Goal: Browse casually: Explore the website without a specific task or goal

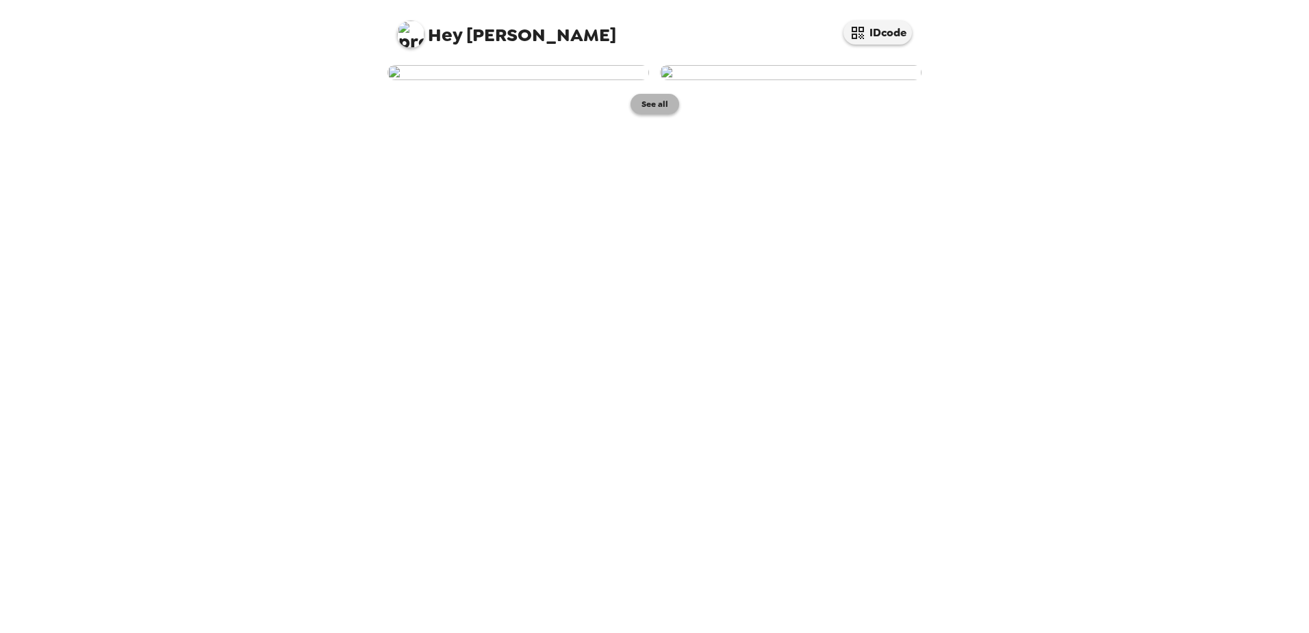
click at [656, 114] on button "See all" at bounding box center [655, 104] width 49 height 21
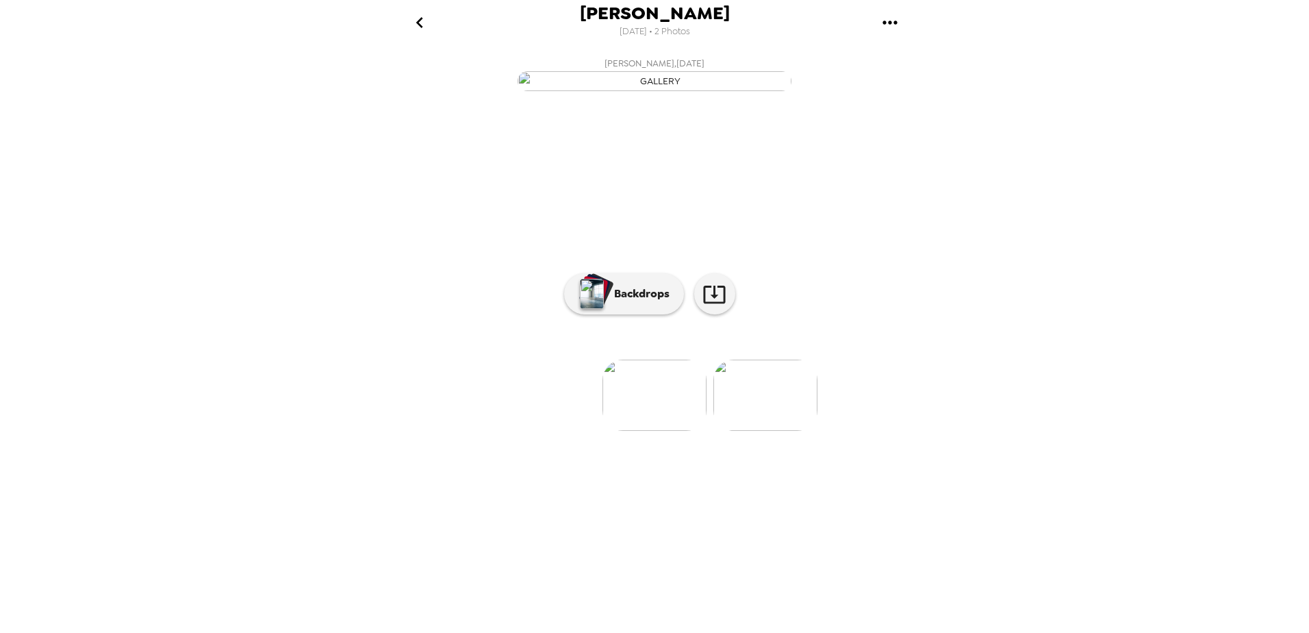
click at [789, 431] on img at bounding box center [765, 394] width 104 height 71
click at [602, 431] on ul at bounding box center [655, 394] width 548 height 71
click at [649, 431] on img at bounding box center [656, 394] width 104 height 71
click at [544, 390] on img at bounding box center [545, 353] width 104 height 71
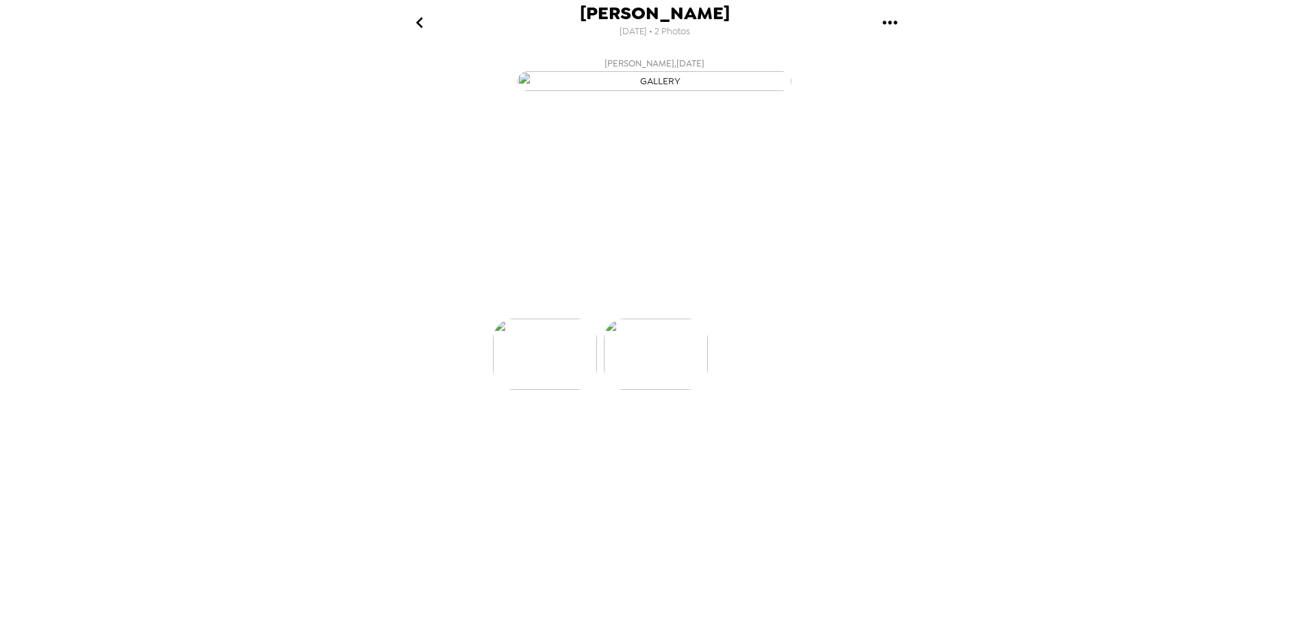
scroll to position [0, 0]
click at [661, 91] on img "button" at bounding box center [655, 81] width 274 height 20
click at [766, 431] on img at bounding box center [765, 394] width 104 height 71
click at [668, 302] on p "Backdrops" at bounding box center [638, 294] width 62 height 16
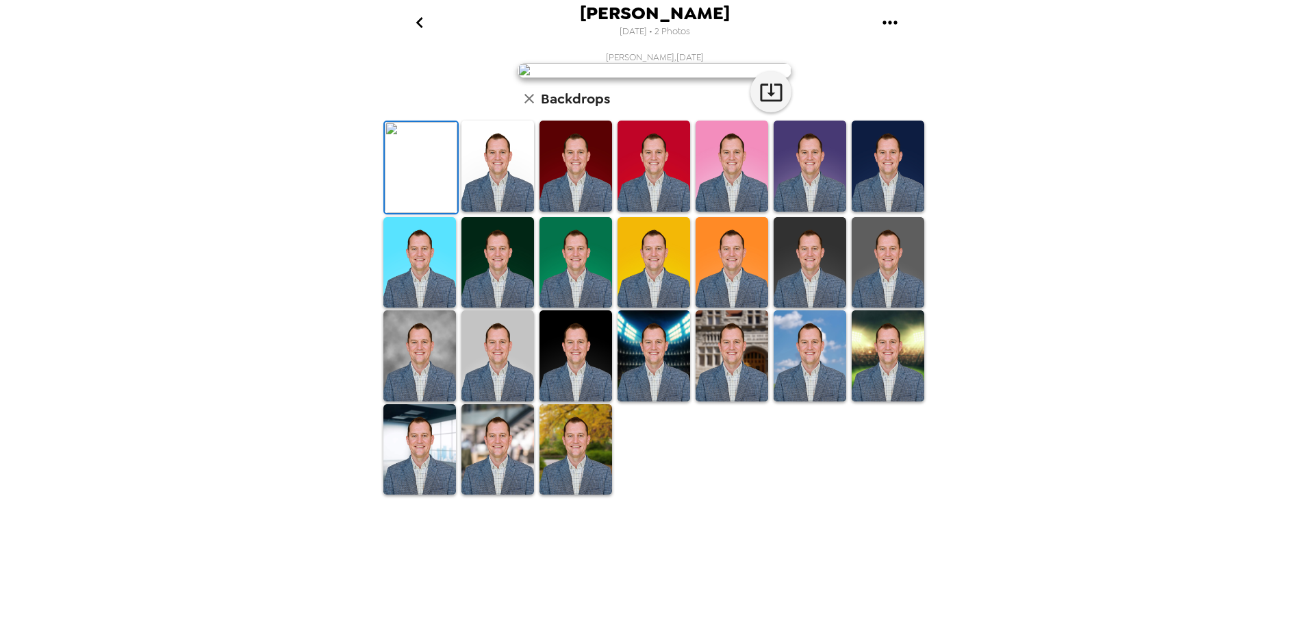
scroll to position [68, 0]
click at [876, 308] on img at bounding box center [888, 262] width 73 height 91
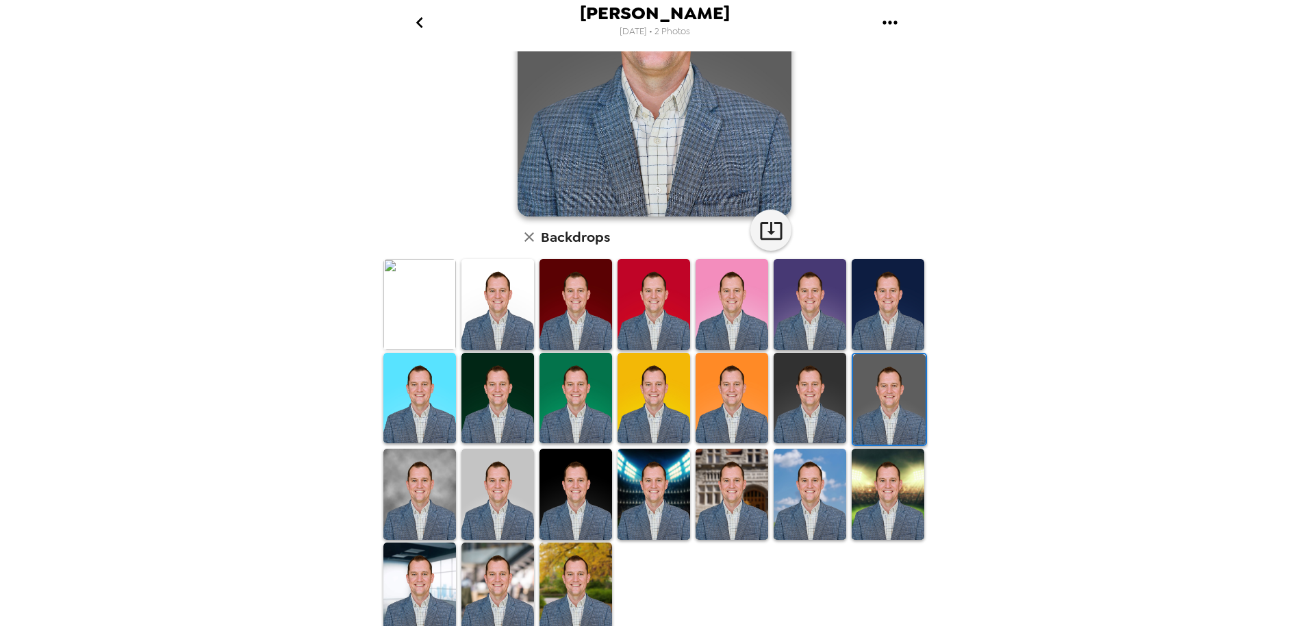
scroll to position [190, 0]
click at [628, 504] on img at bounding box center [654, 493] width 73 height 91
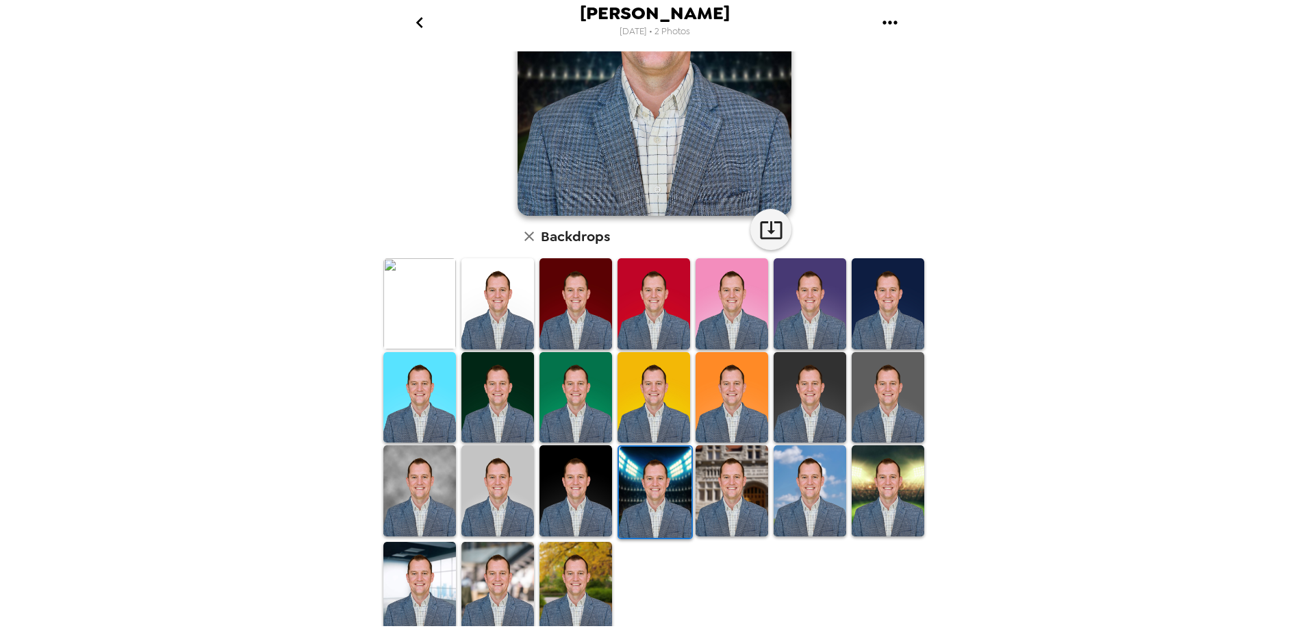
click at [403, 572] on img at bounding box center [419, 587] width 73 height 91
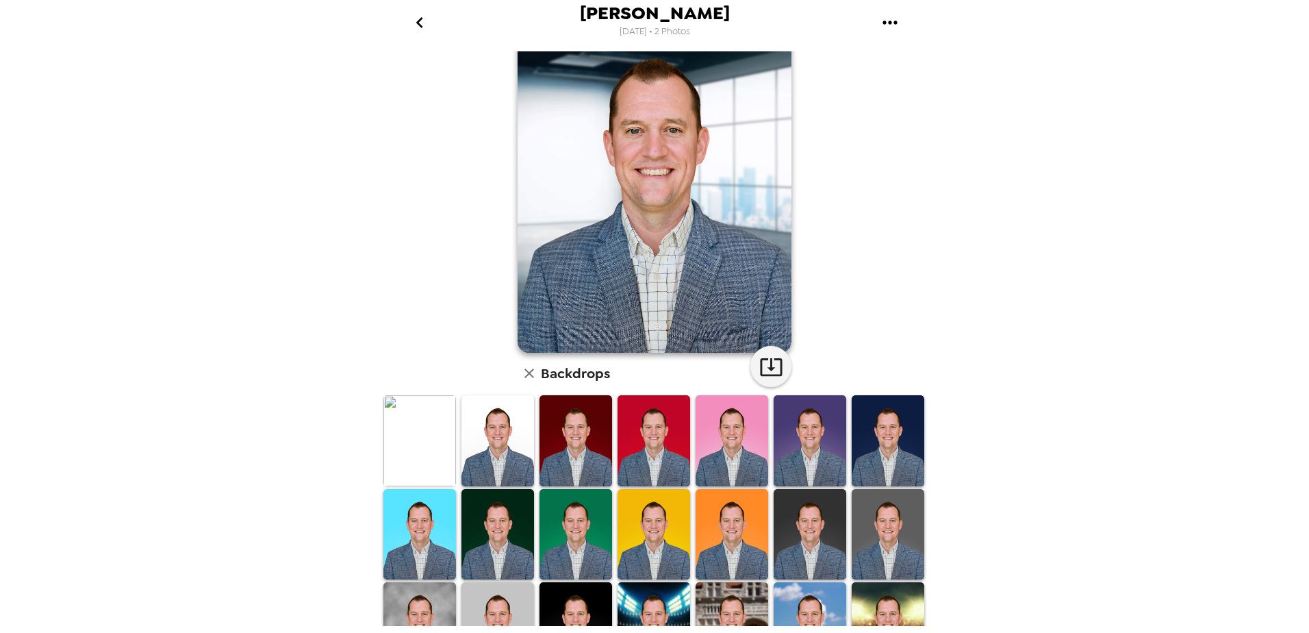
scroll to position [0, 0]
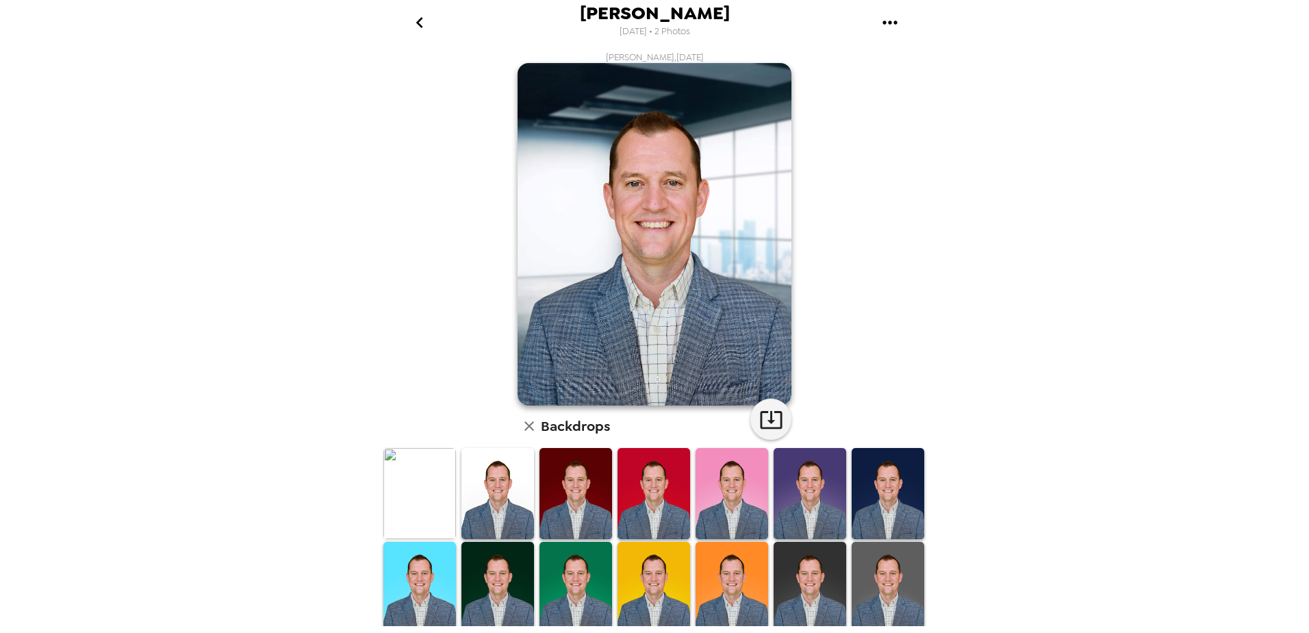
click at [600, 568] on img at bounding box center [576, 587] width 73 height 91
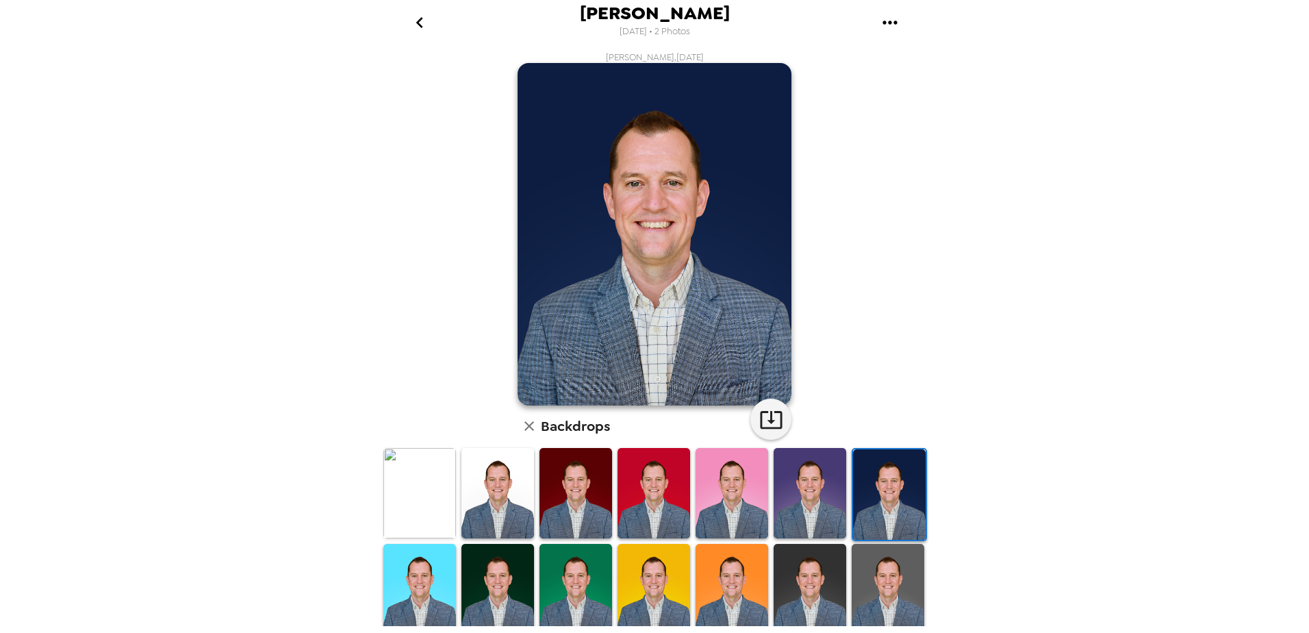
click at [797, 513] on img at bounding box center [810, 493] width 73 height 90
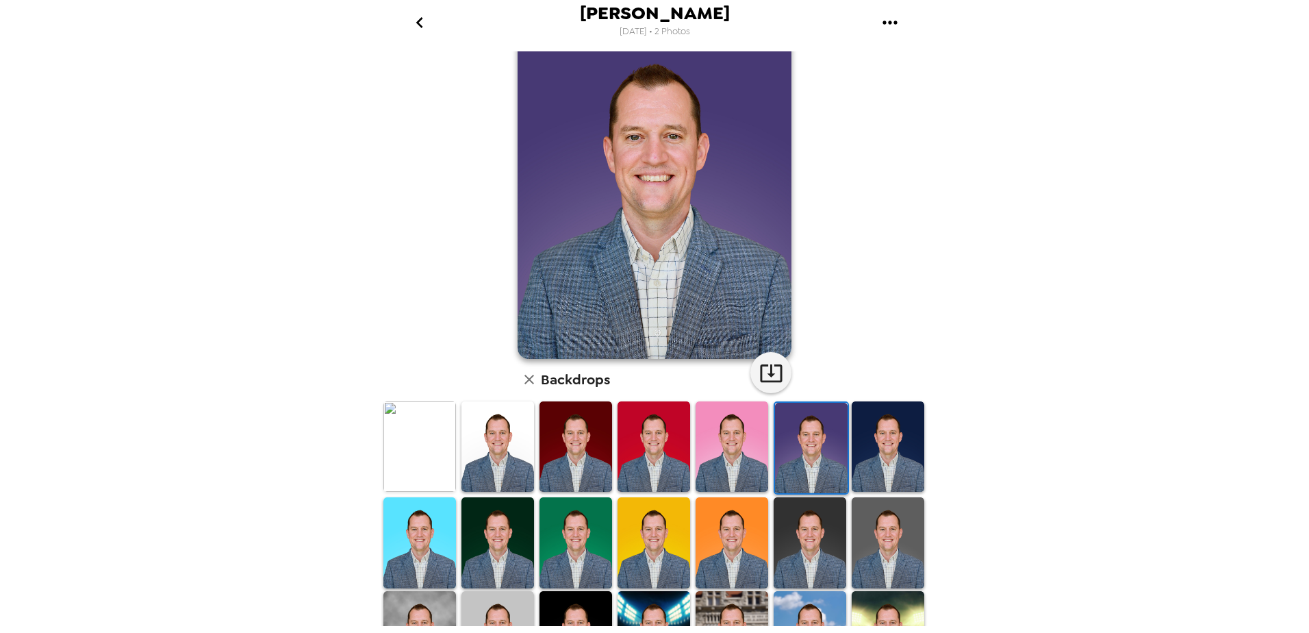
scroll to position [68, 0]
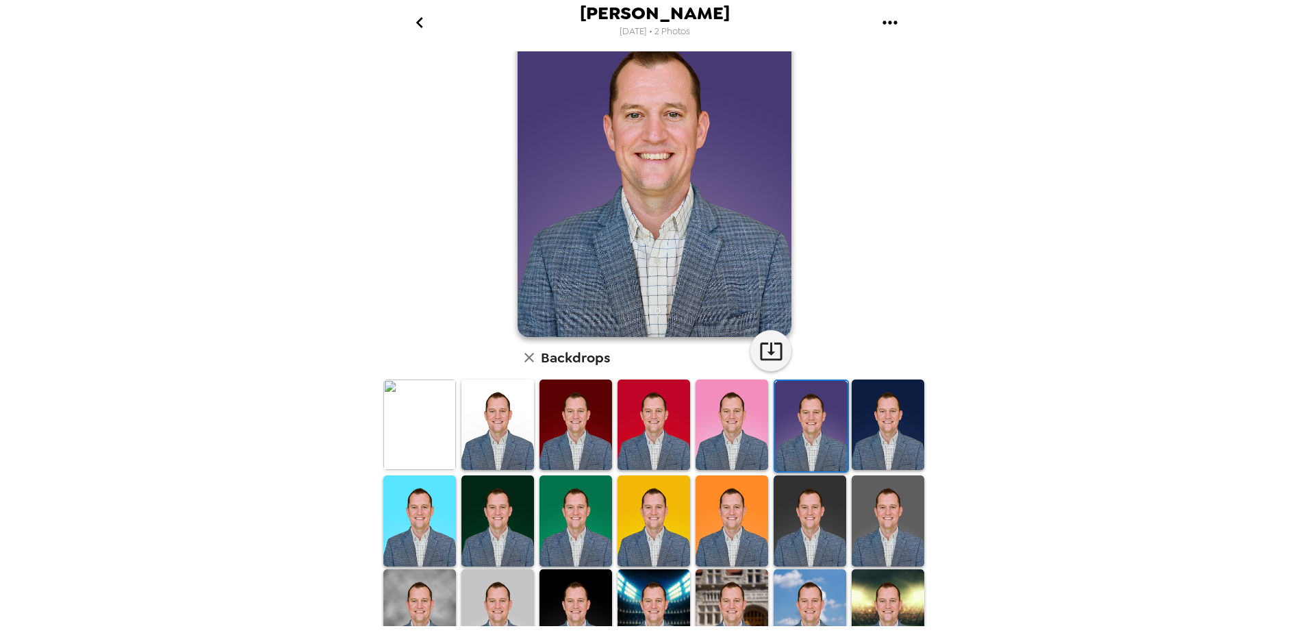
click at [737, 511] on img at bounding box center [732, 520] width 73 height 90
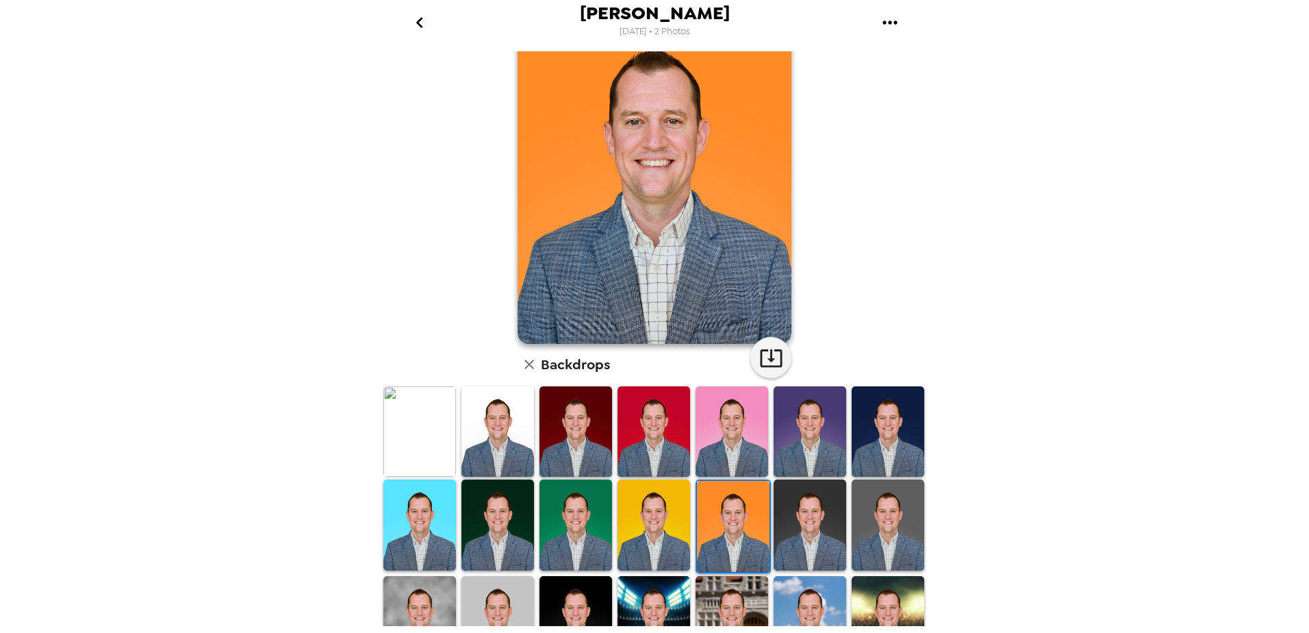
scroll to position [137, 0]
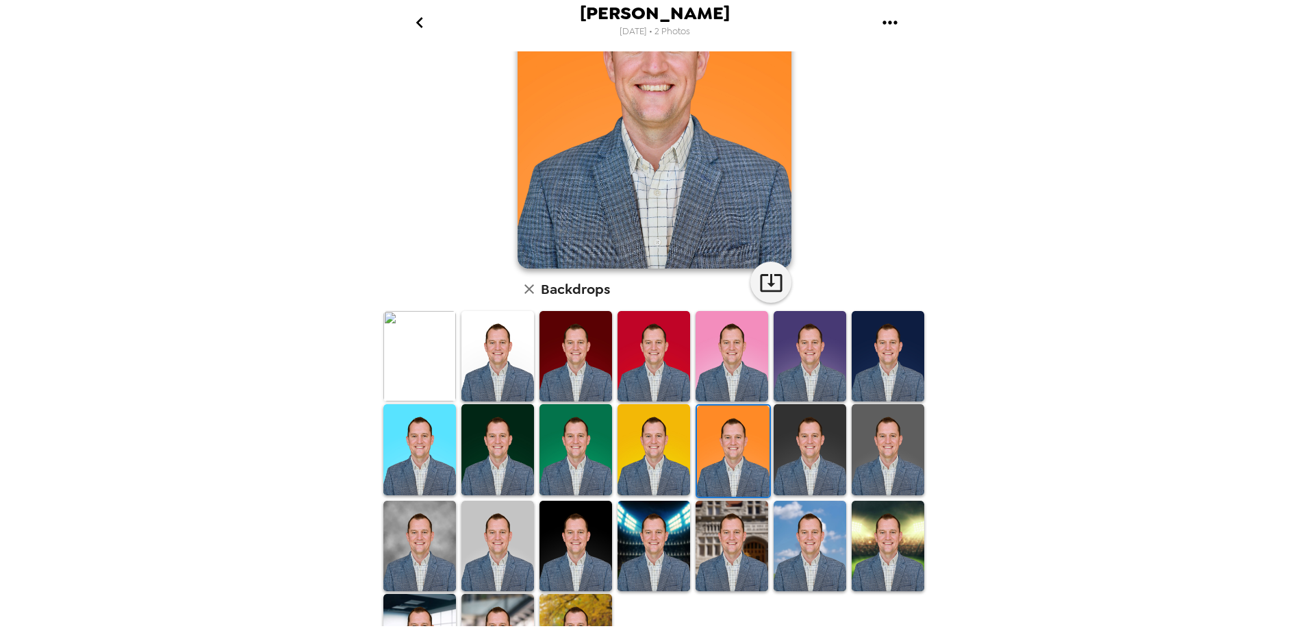
click at [869, 463] on img at bounding box center [888, 449] width 73 height 90
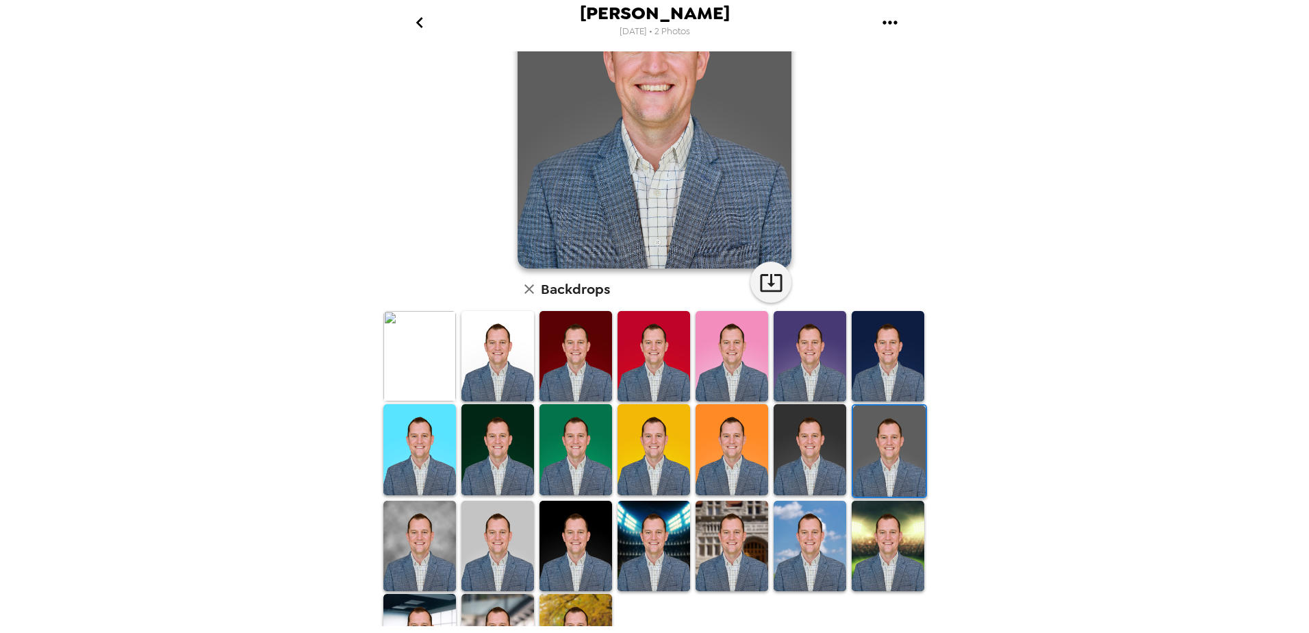
click at [809, 458] on img at bounding box center [810, 449] width 73 height 90
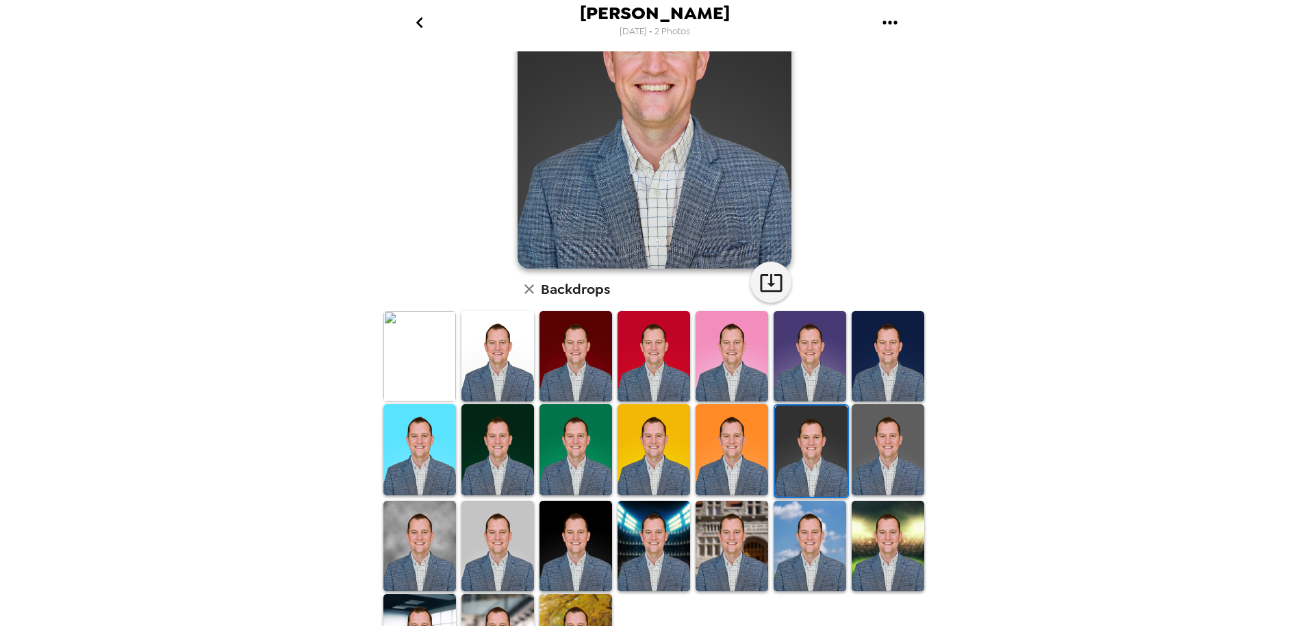
scroll to position [190, 0]
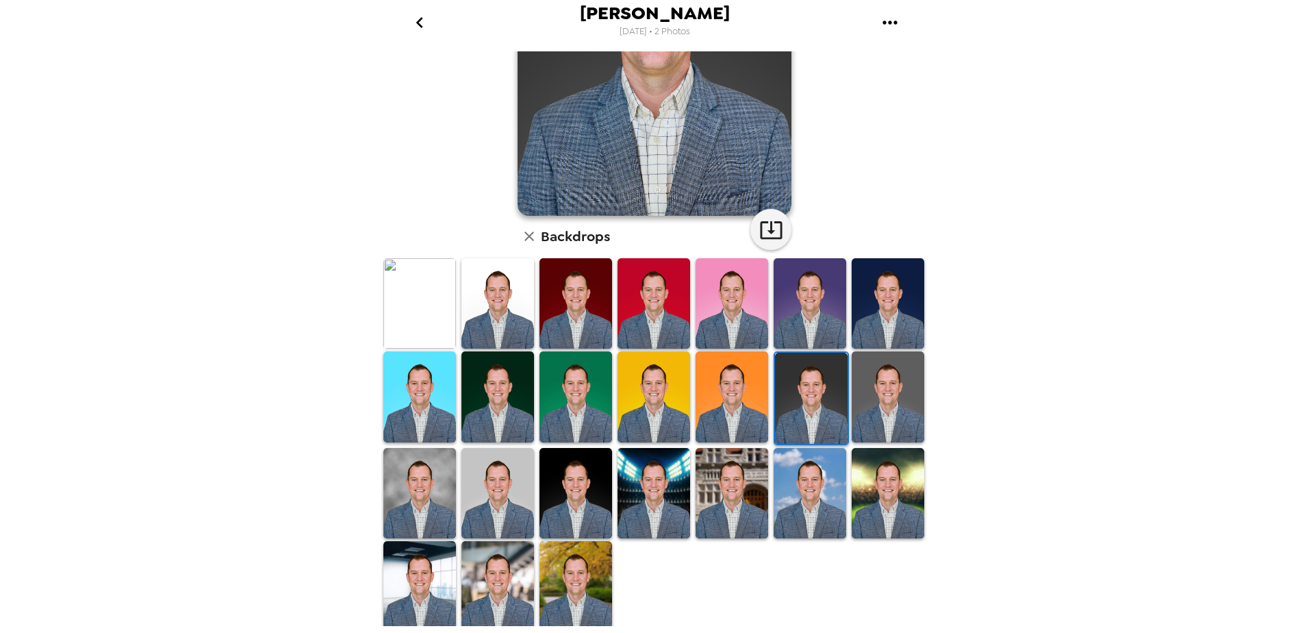
click at [600, 572] on img at bounding box center [576, 586] width 73 height 90
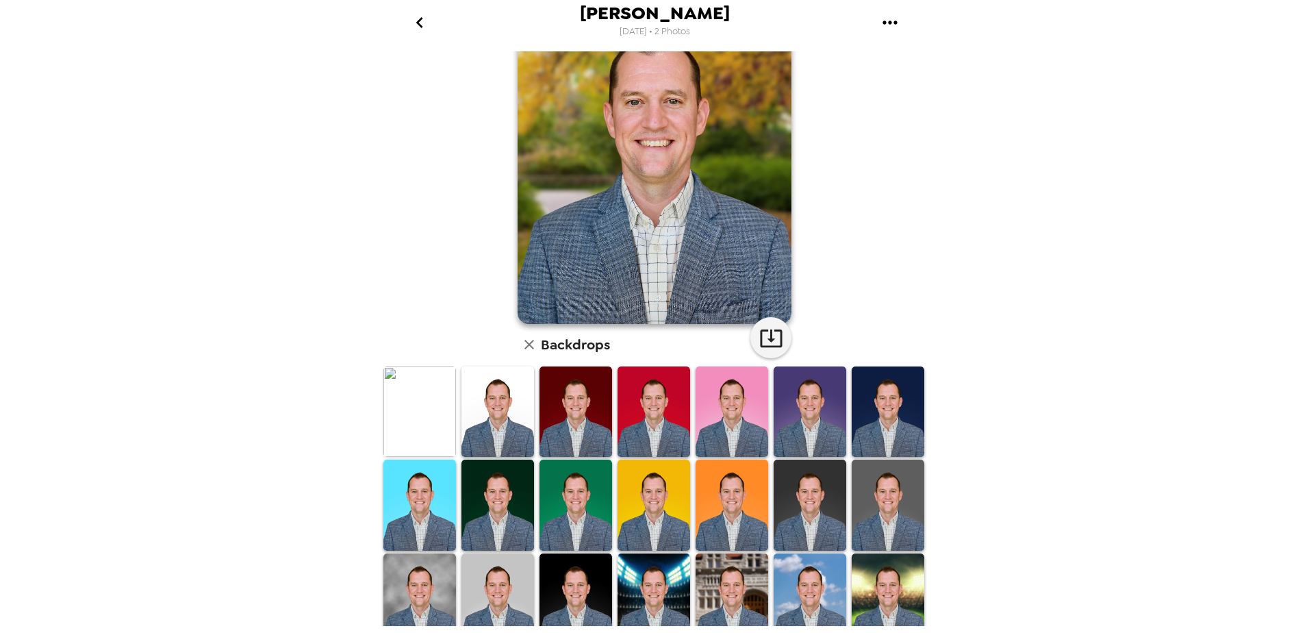
scroll to position [0, 0]
